Goal: Check status

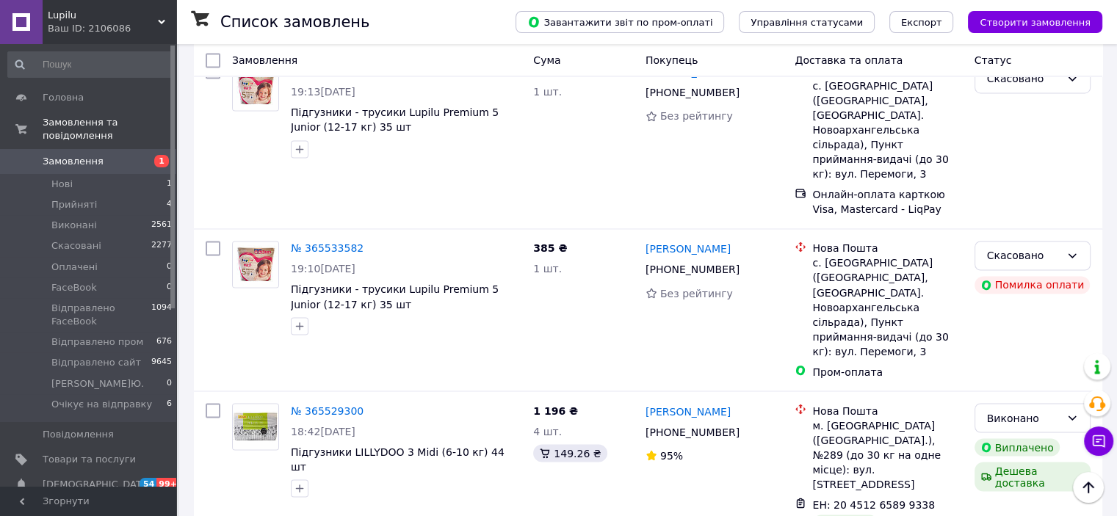
scroll to position [2653, 0]
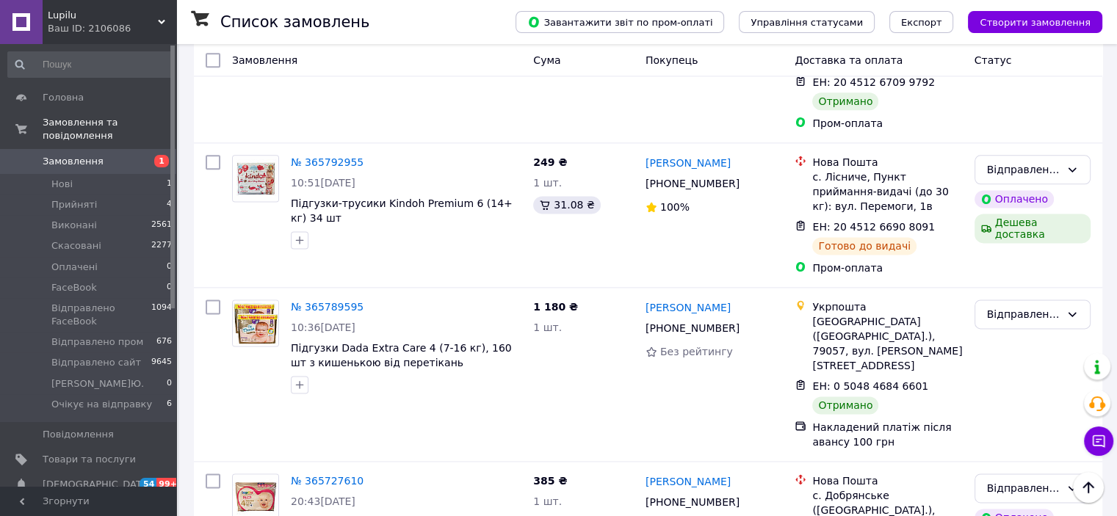
scroll to position [2057, 0]
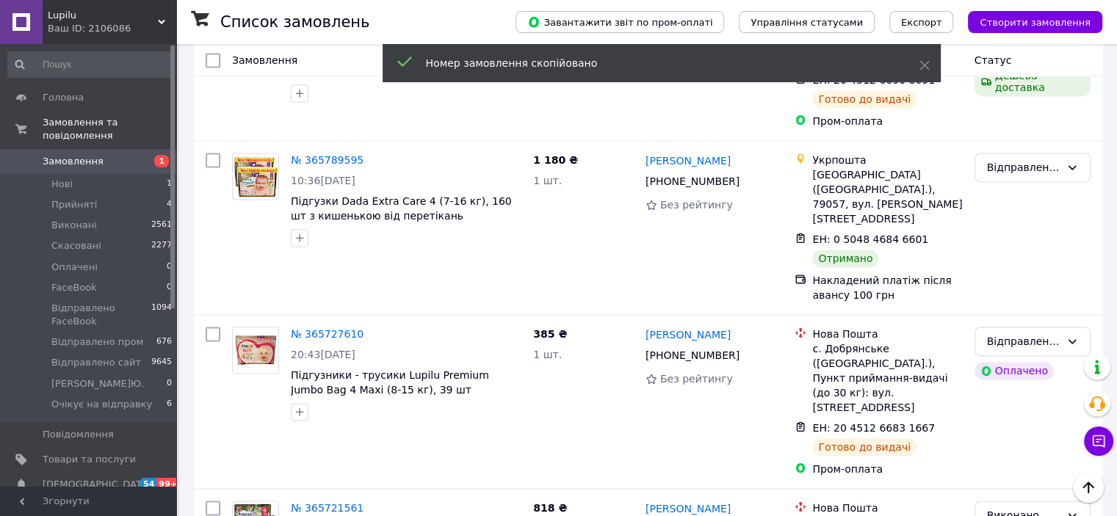
scroll to position [2204, 0]
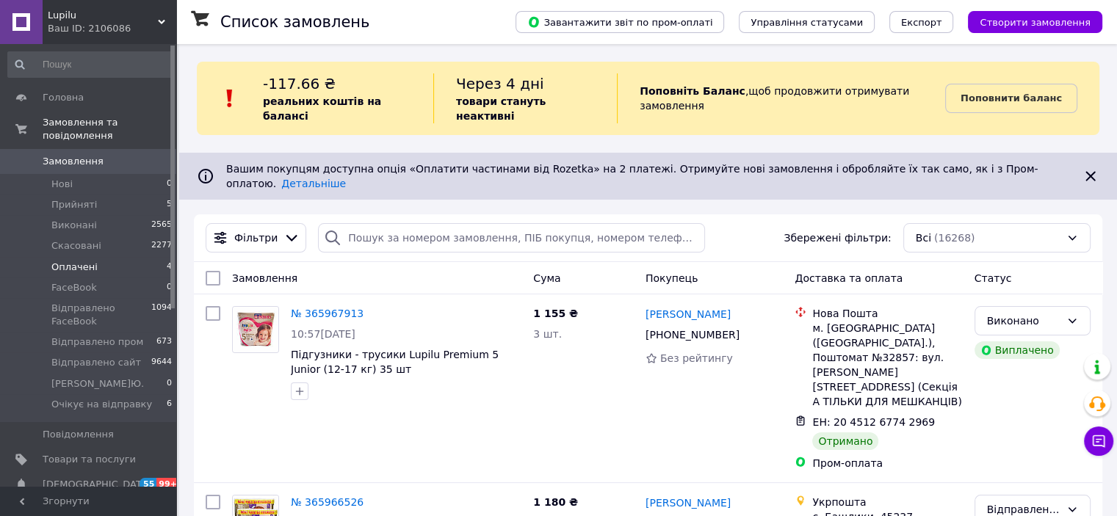
click at [167, 261] on span "4" at bounding box center [169, 267] width 5 height 13
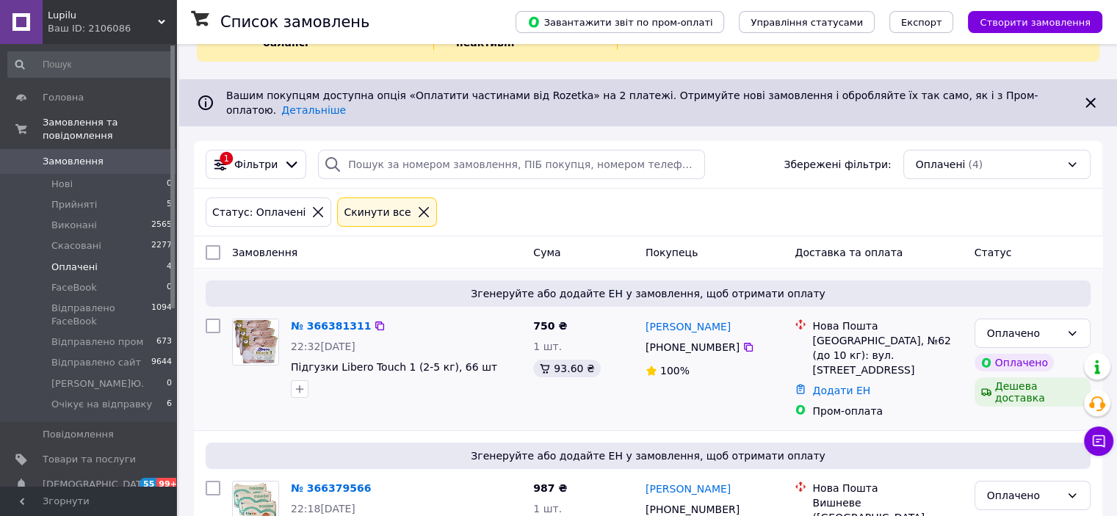
scroll to position [147, 0]
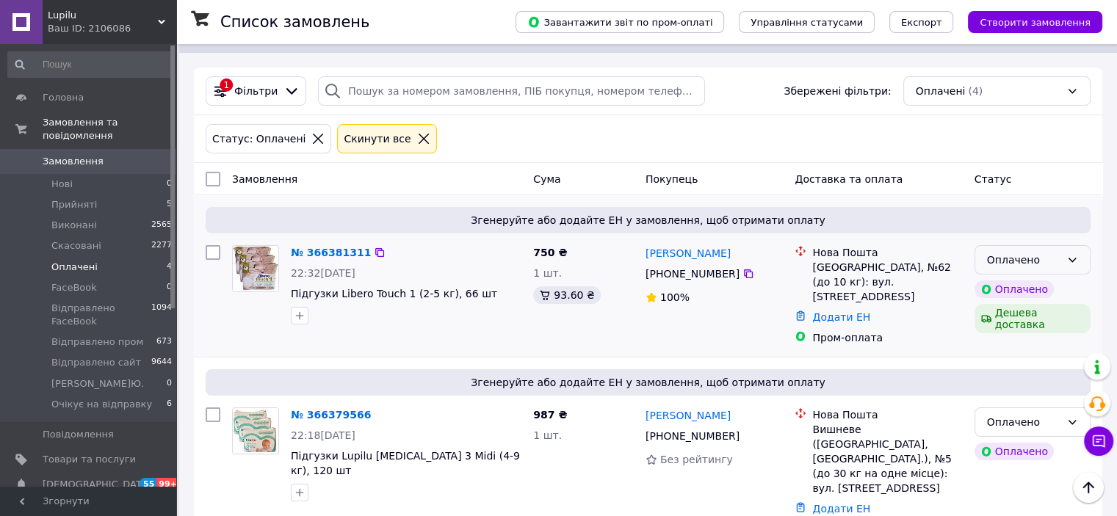
click at [1084, 245] on div "Оплачено" at bounding box center [1033, 259] width 116 height 29
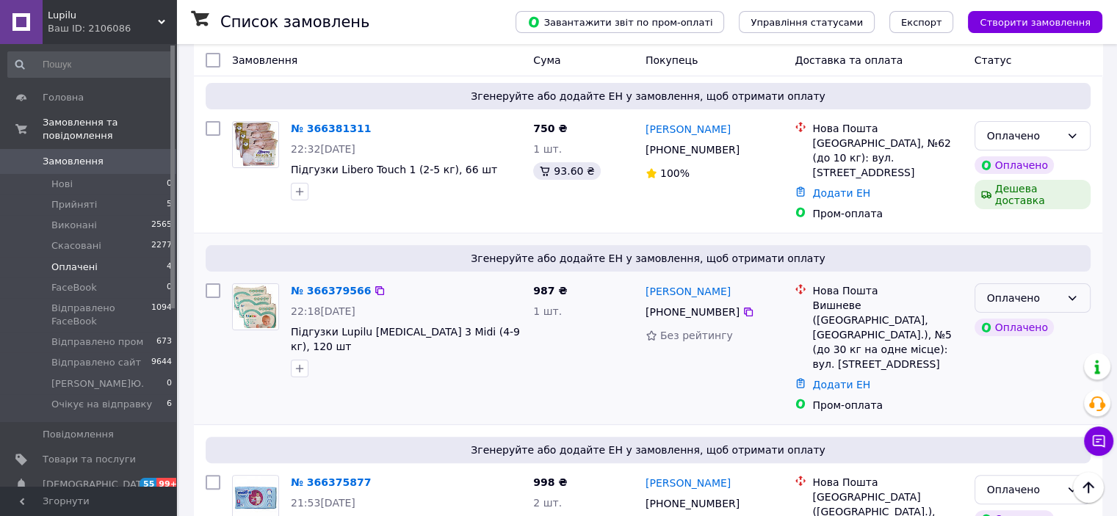
scroll to position [124, 0]
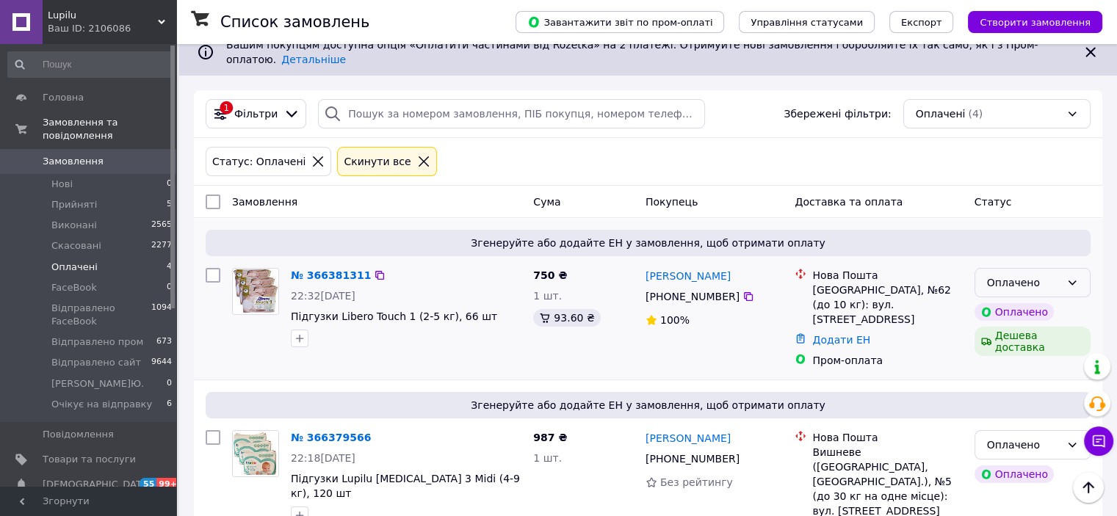
click at [1061, 268] on div "Оплачено" at bounding box center [1033, 282] width 116 height 29
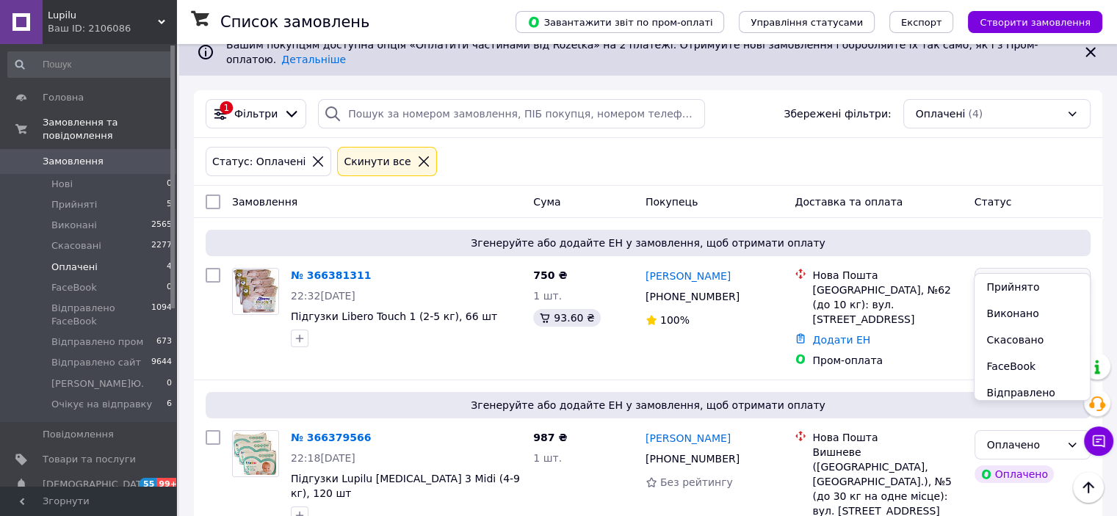
scroll to position [140, 0]
click at [1017, 404] on li "Очікує на відправку" at bounding box center [1032, 424] width 115 height 41
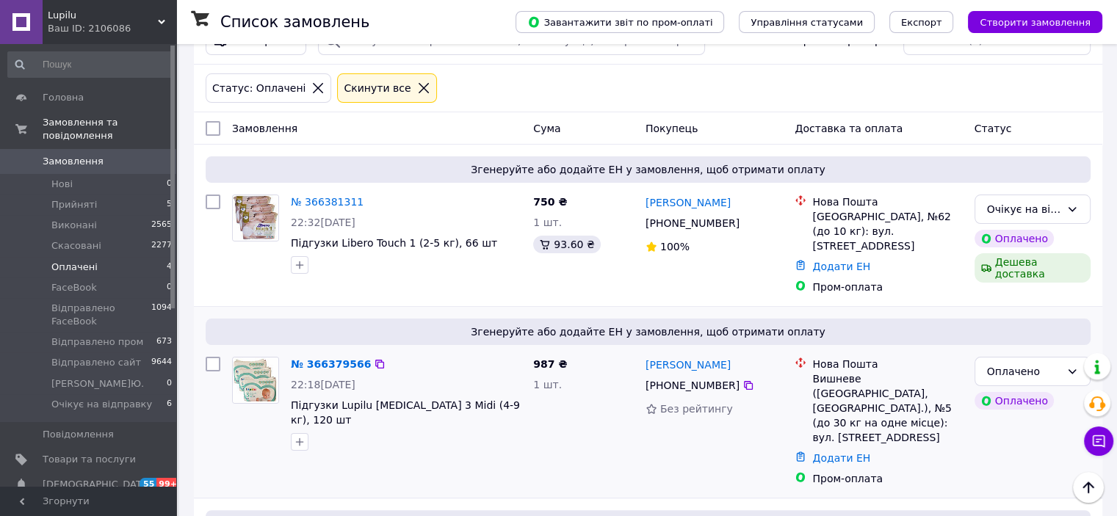
scroll to position [271, 0]
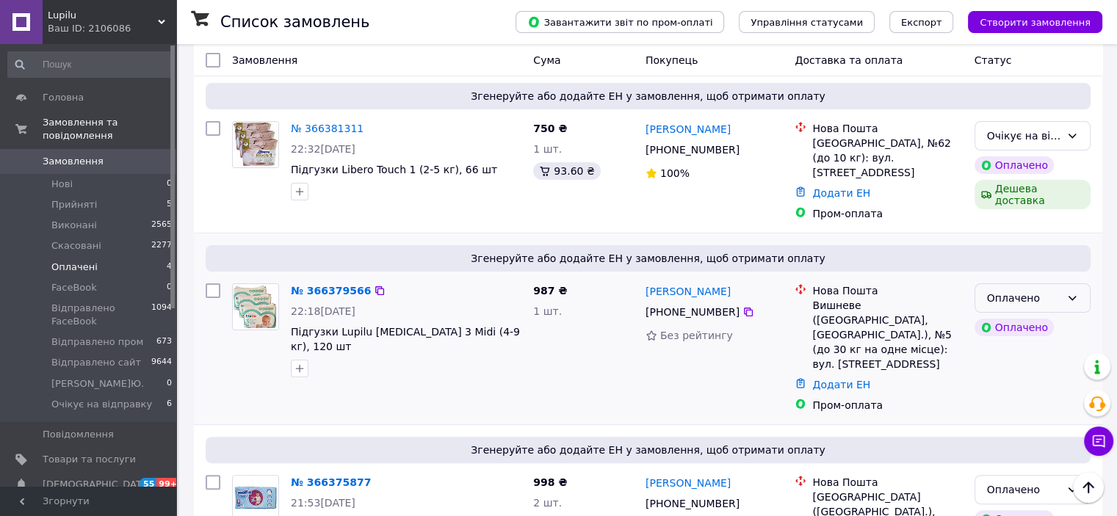
click at [1075, 292] on icon at bounding box center [1073, 298] width 12 height 12
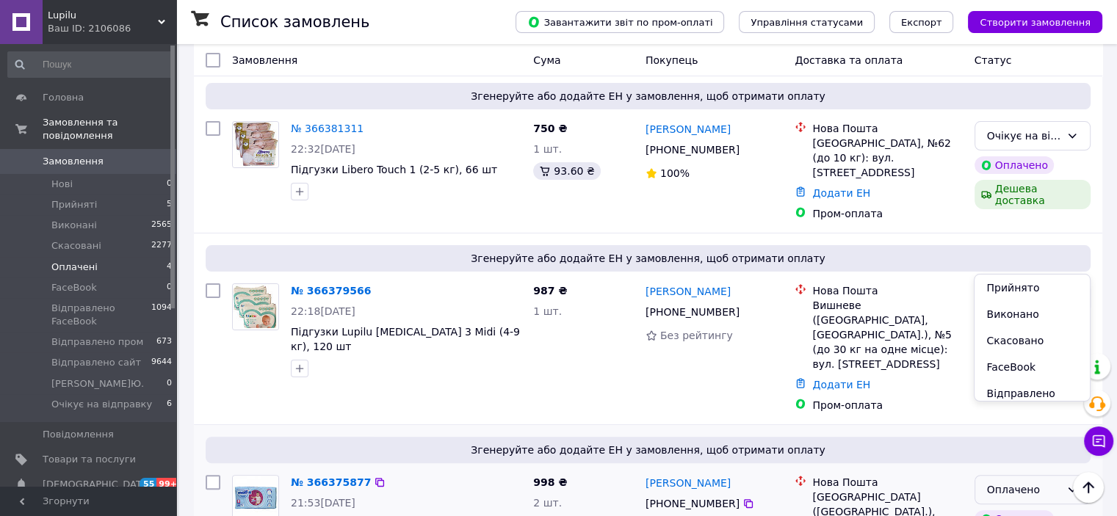
scroll to position [345, 0]
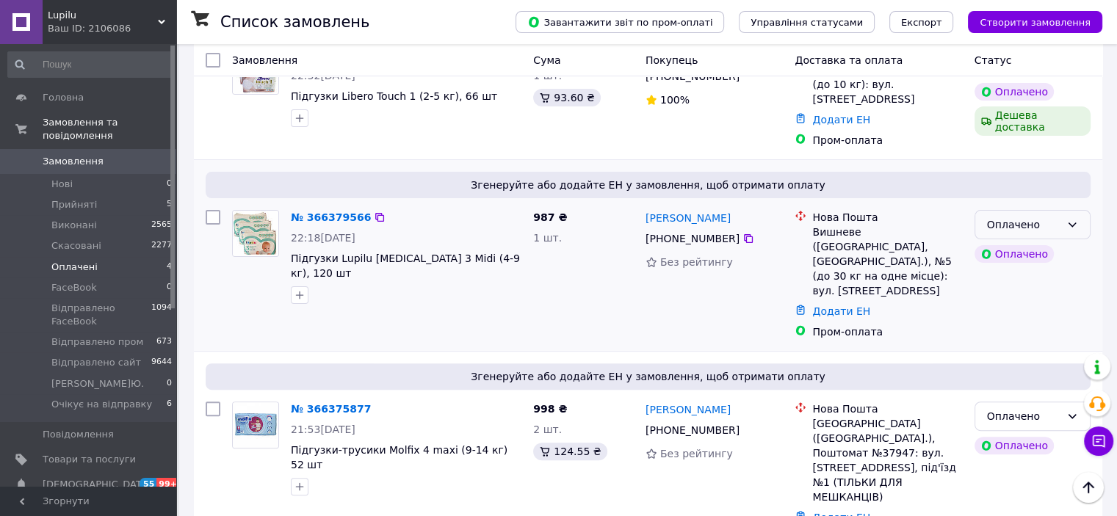
click at [1056, 217] on div "Оплачено" at bounding box center [1023, 225] width 73 height 16
click at [1024, 331] on li "Очікує на відправку" at bounding box center [1032, 351] width 115 height 41
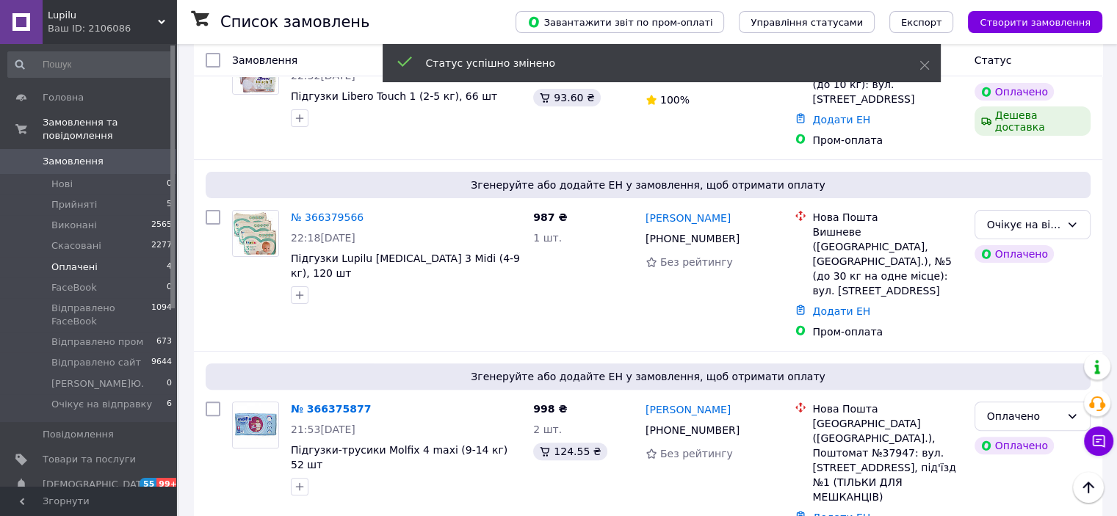
scroll to position [418, 0]
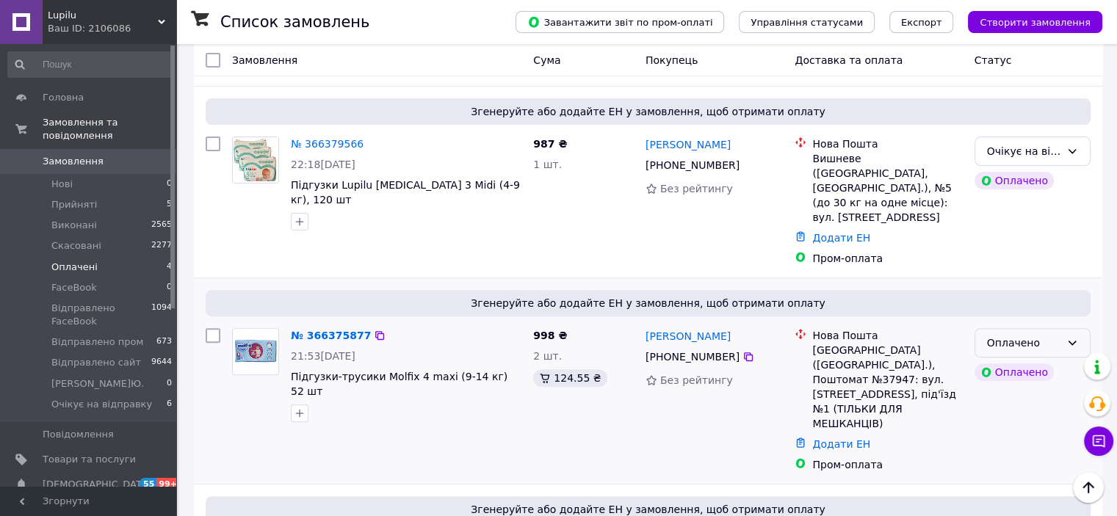
click at [1020, 335] on div "Оплачено" at bounding box center [1023, 343] width 73 height 16
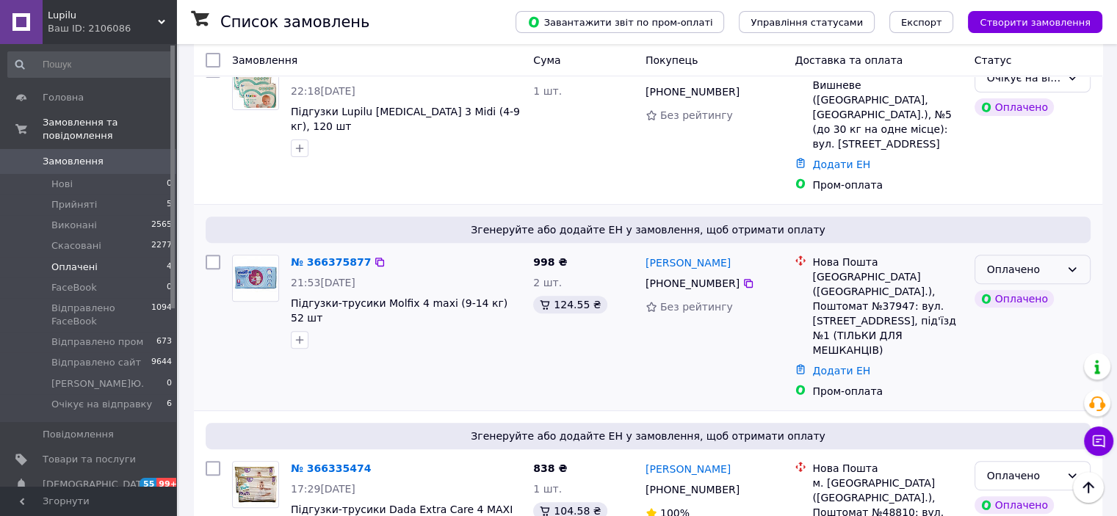
click at [1056, 262] on div "Оплачено" at bounding box center [1023, 270] width 73 height 16
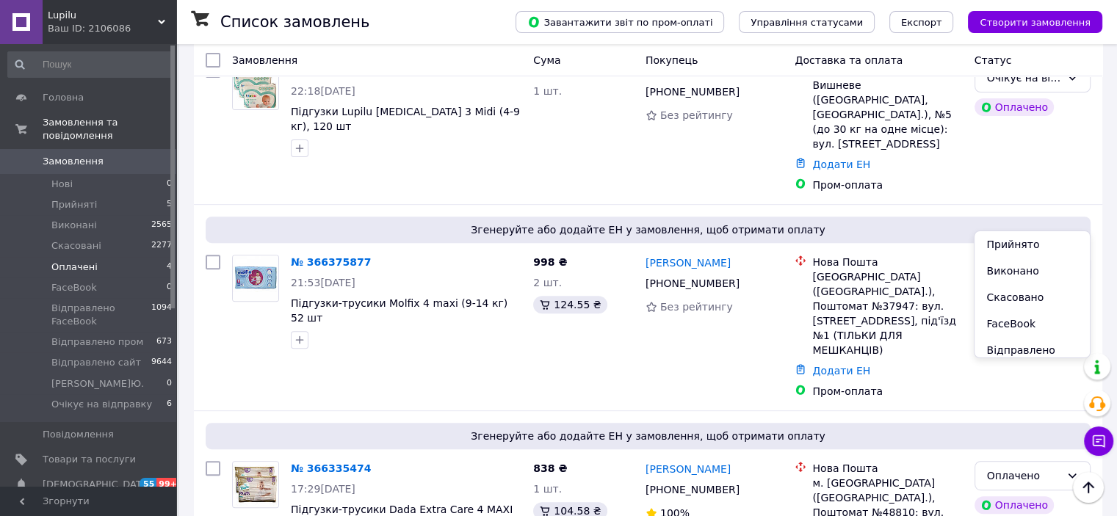
scroll to position [140, 0]
click at [1009, 361] on li "Очікує на відправку" at bounding box center [1032, 381] width 115 height 41
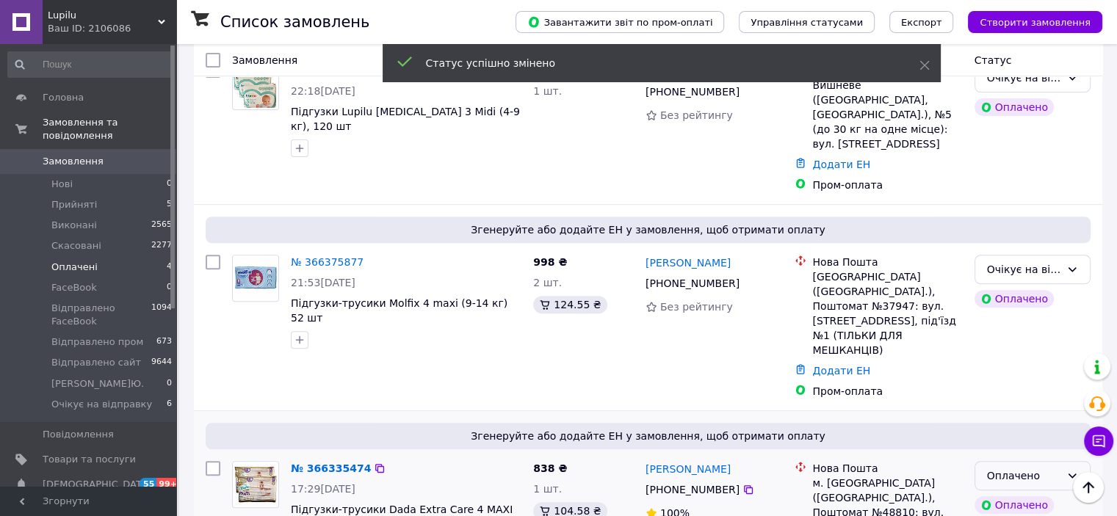
click at [1017, 468] on div "Оплачено" at bounding box center [1023, 476] width 73 height 16
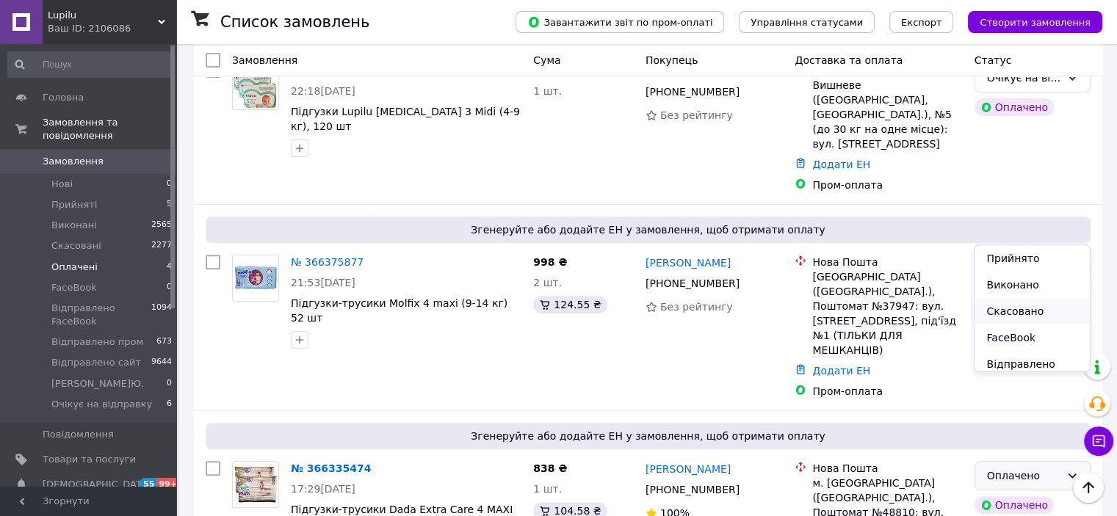
scroll to position [141, 0]
click at [1023, 375] on li "Очікує на відправку" at bounding box center [1032, 395] width 115 height 41
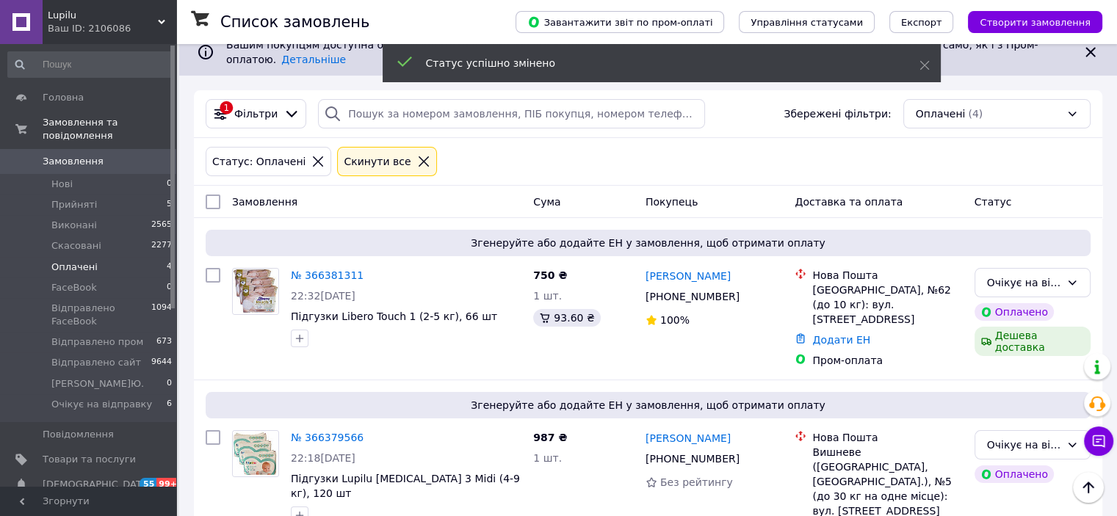
scroll to position [0, 0]
